Goal: Task Accomplishment & Management: Manage account settings

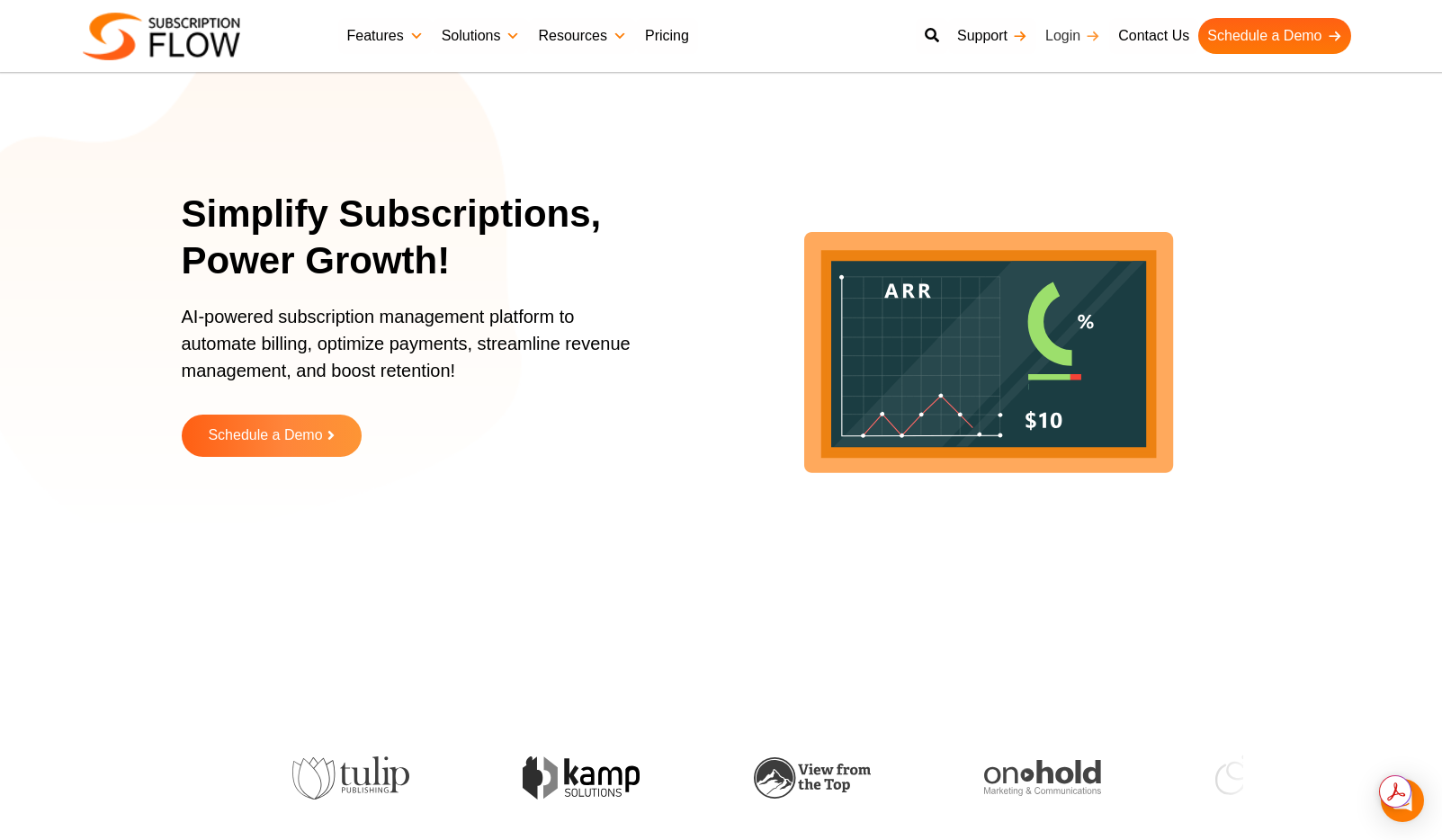
click at [1078, 38] on link "Login" at bounding box center [1073, 36] width 73 height 36
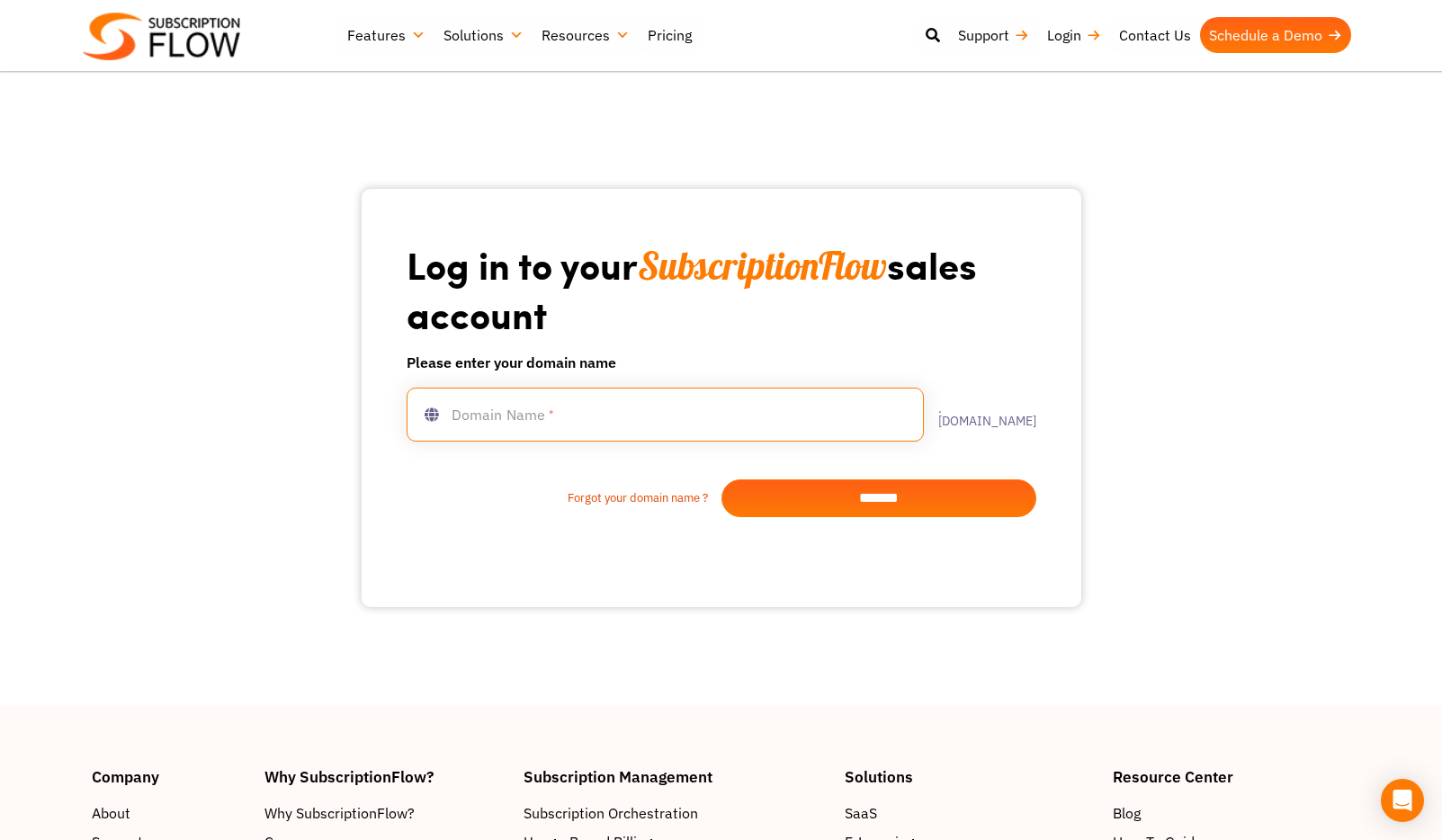
click at [464, 413] on input "text" at bounding box center [665, 414] width 517 height 54
type input "**********"
click at [833, 494] on input "*******" at bounding box center [878, 498] width 315 height 38
